Goal: Check status: Check status

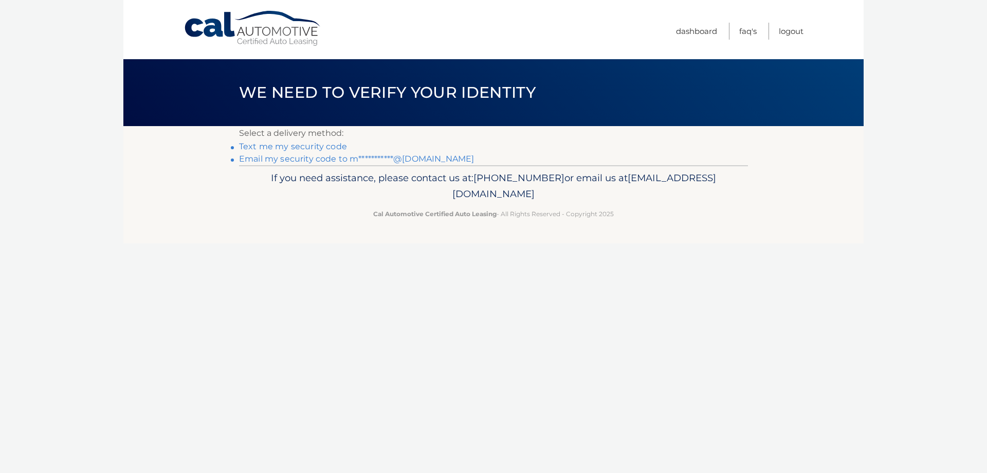
click at [341, 157] on link "**********" at bounding box center [356, 159] width 235 height 10
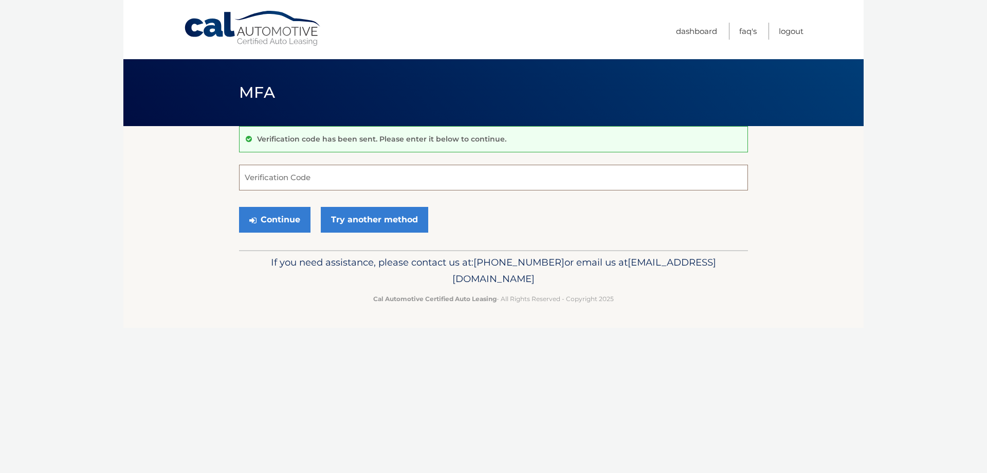
paste input "214406"
type input "214406"
click at [292, 218] on button "Continue" at bounding box center [274, 220] width 71 height 26
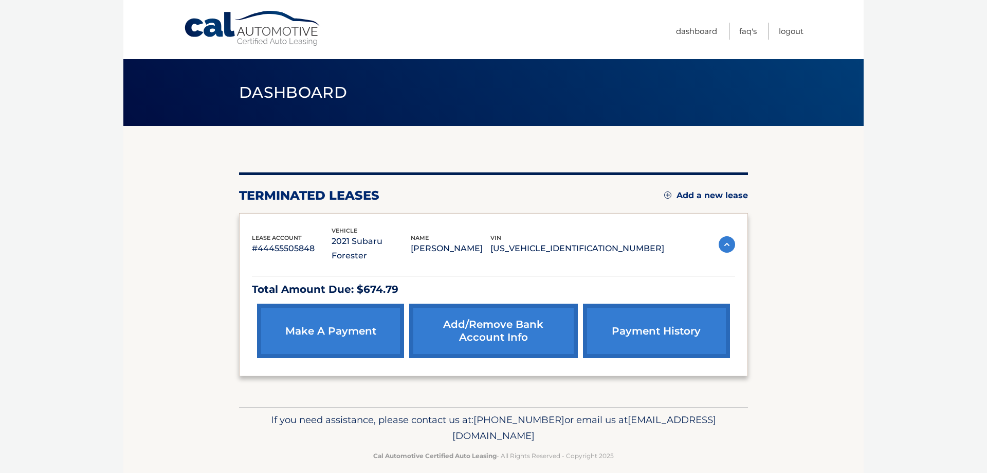
click at [646, 323] on link "payment history" at bounding box center [656, 330] width 147 height 55
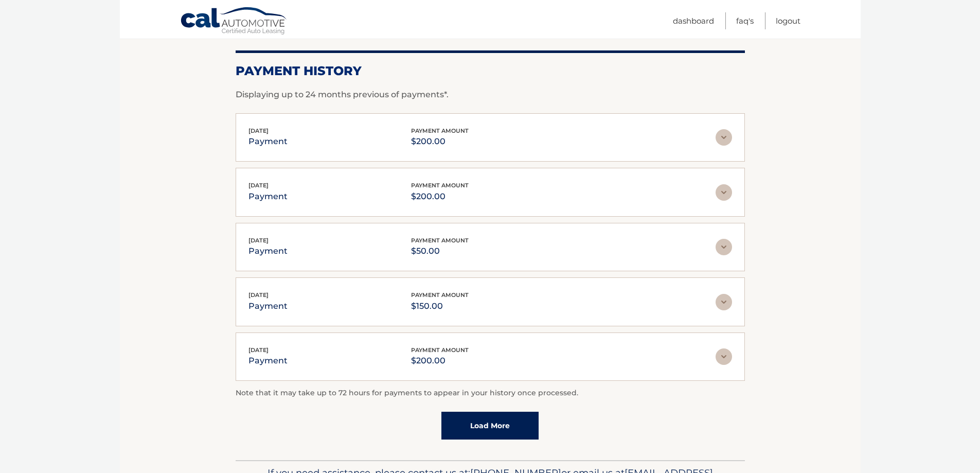
scroll to position [203, 0]
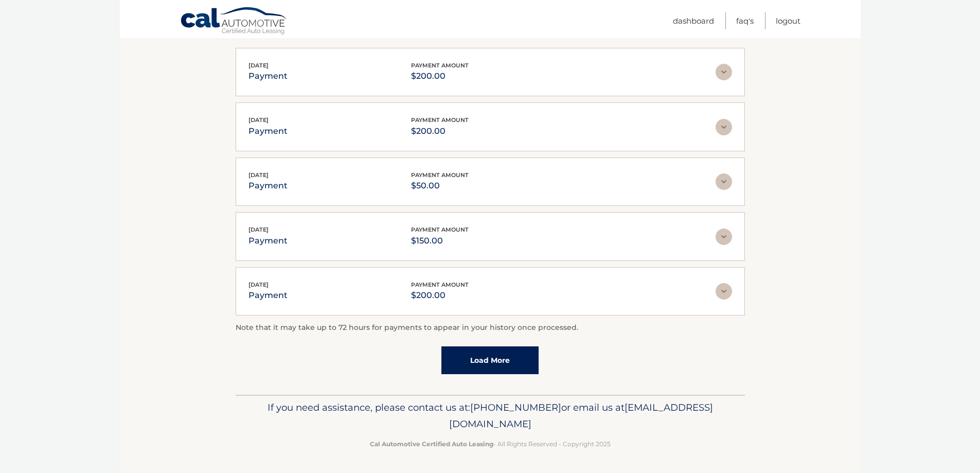
click at [490, 369] on link "Load More" at bounding box center [489, 360] width 97 height 28
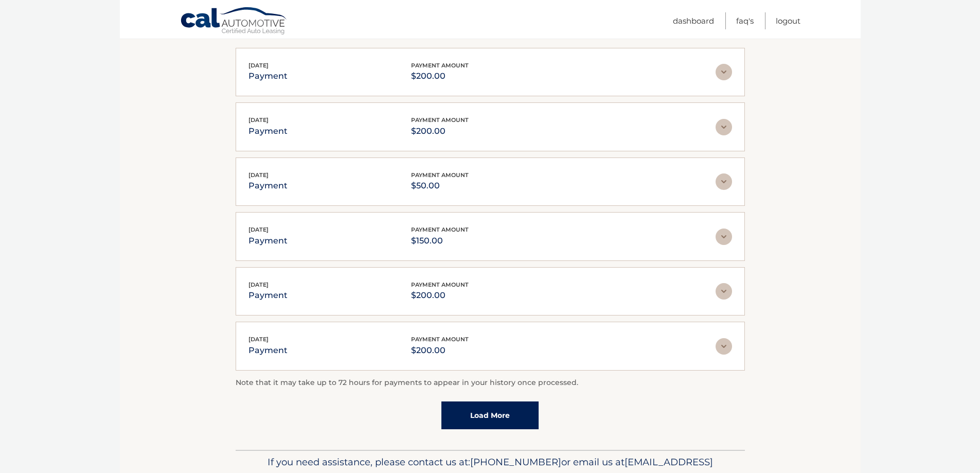
click at [484, 413] on link "Load More" at bounding box center [489, 415] width 97 height 28
